Goal: Task Accomplishment & Management: Manage account settings

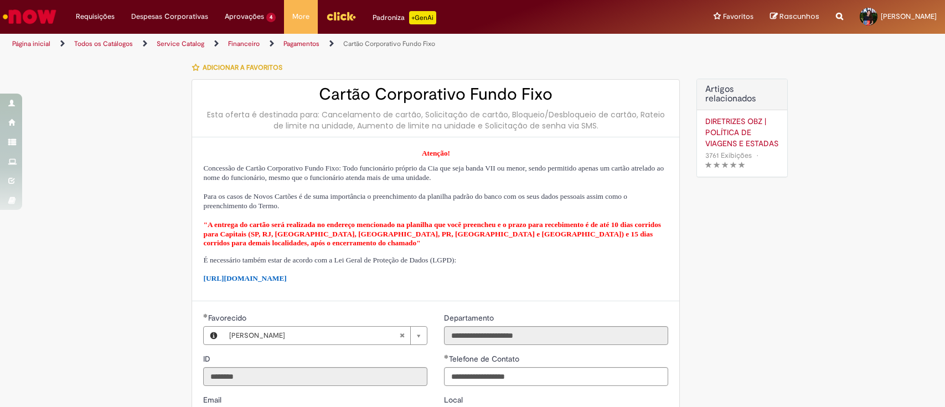
select select "*"
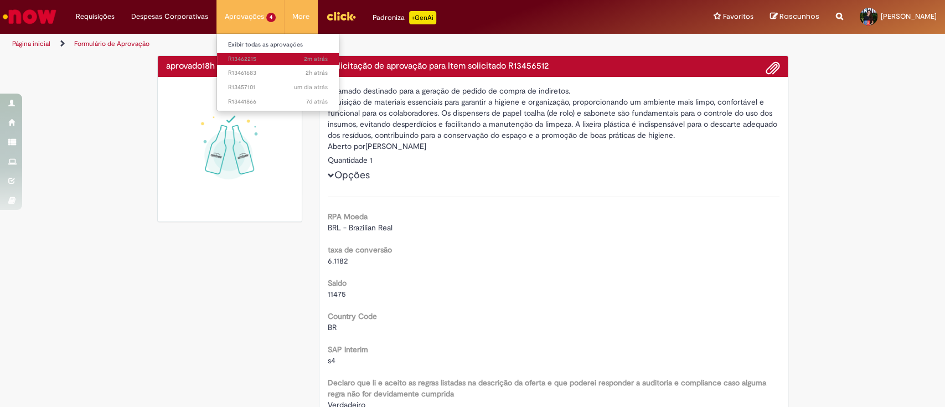
click at [265, 59] on span "2m atrás 2 minutos atrás R13462215" at bounding box center [278, 59] width 100 height 9
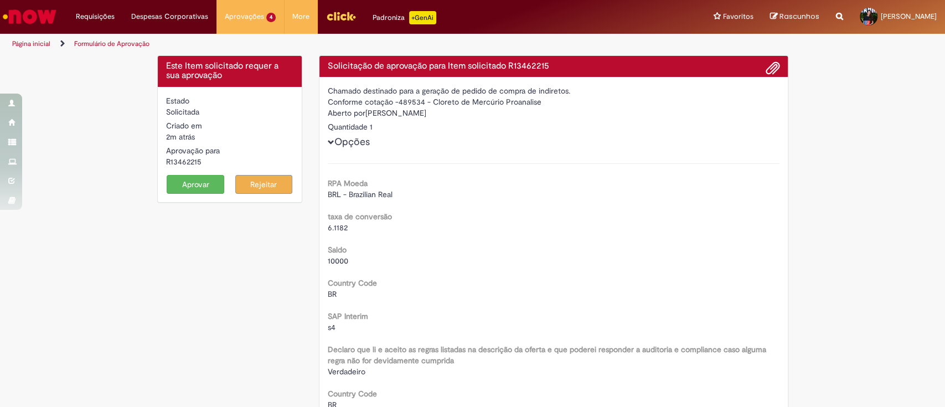
click at [183, 172] on form "Estado Solicitada Criado em 2m atrás 2 minutos atrás Aprovação para R13462215 A…" at bounding box center [230, 144] width 128 height 99
click at [198, 181] on button "Aprovar" at bounding box center [196, 184] width 58 height 19
